Goal: Information Seeking & Learning: Learn about a topic

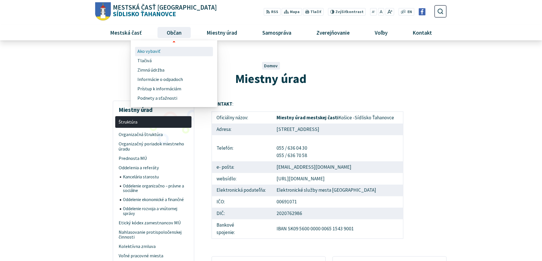
click at [150, 51] on span "Ako vybaviť" at bounding box center [148, 51] width 23 height 9
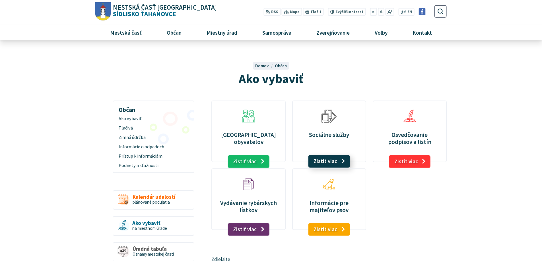
click at [328, 161] on link "Zistiť viac" at bounding box center [329, 161] width 42 height 13
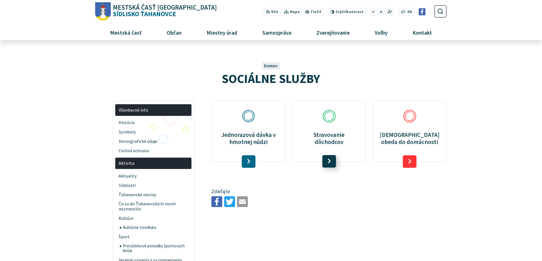
click at [331, 159] on link at bounding box center [329, 161] width 14 height 13
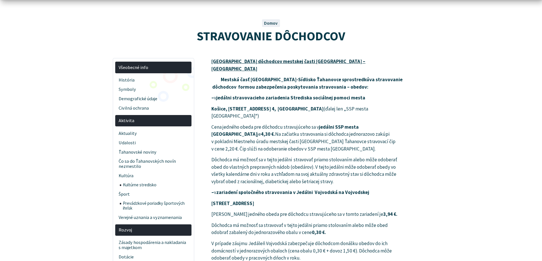
scroll to position [57, 0]
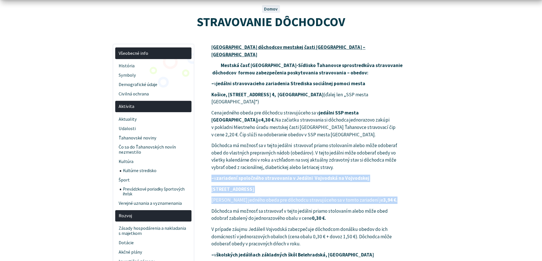
drag, startPoint x: 211, startPoint y: 165, endPoint x: 397, endPoint y: 183, distance: 187.1
copy article "– v zariadení spoločného stravovania v Jedálni Vojvodská na Vojvodskej ulici č.…"
drag, startPoint x: 212, startPoint y: 163, endPoint x: 338, endPoint y: 180, distance: 126.9
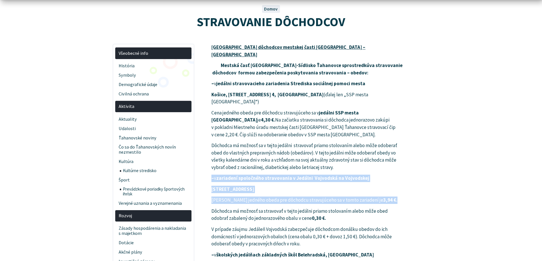
copy article "– v zariadení spoločného stravovania v Jedálni Vojvodská na Vojvodskej ulici č.…"
click at [399, 197] on p "Cena jedného obeda pre dôchodcu stravujúceho sa v tomto zariadení je 3,94 €." at bounding box center [307, 200] width 192 height 7
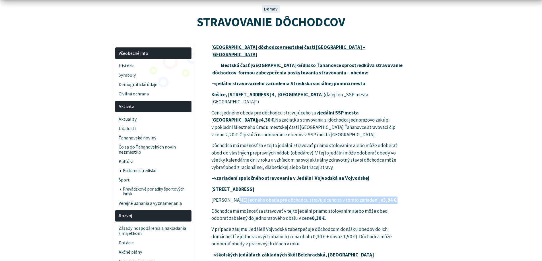
drag, startPoint x: 222, startPoint y: 186, endPoint x: 386, endPoint y: 183, distance: 163.5
click at [386, 197] on p "Cena jedného obeda pre dôchodcu stravujúceho sa v tomto zariadení je 3,94 €." at bounding box center [307, 200] width 192 height 7
copy p "Cena jedného obeda pre dôchodcu stravujúceho sa v tomto zariadení je 3,94 €."
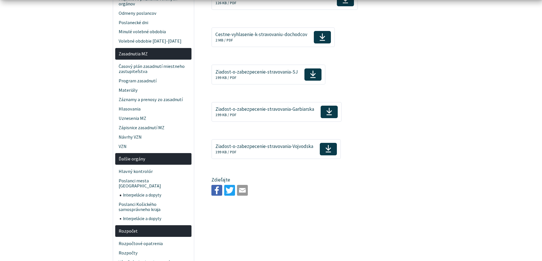
scroll to position [768, 0]
